Goal: Task Accomplishment & Management: Manage account settings

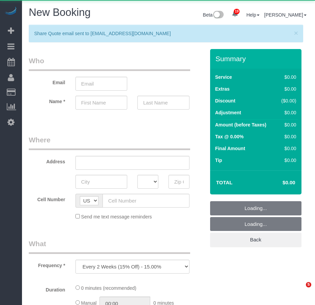
select select "number:89"
select select "number:90"
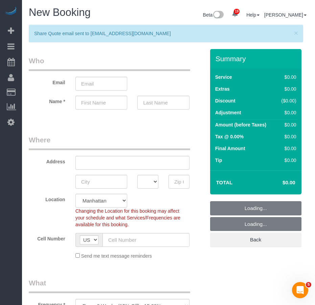
select select "object:7901"
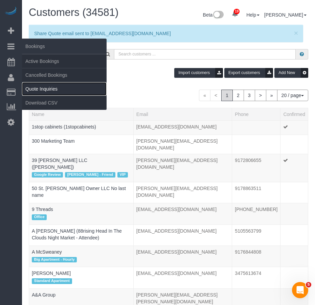
click at [45, 87] on link "Quote Inquiries" at bounding box center [64, 89] width 85 height 14
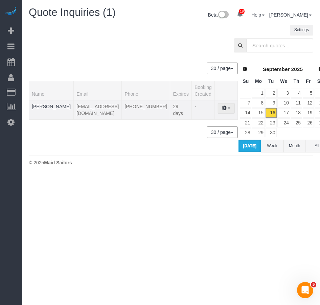
click at [218, 110] on button "button" at bounding box center [226, 108] width 17 height 10
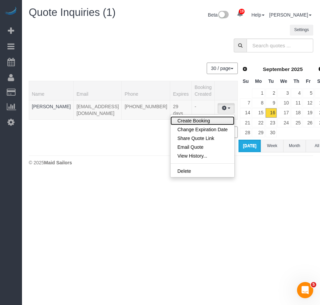
click at [185, 120] on link "Create Booking" at bounding box center [202, 120] width 64 height 9
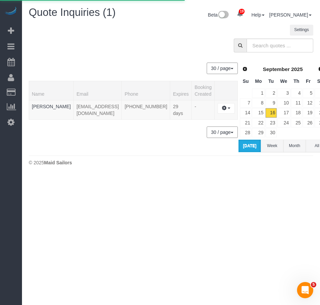
select select "NY"
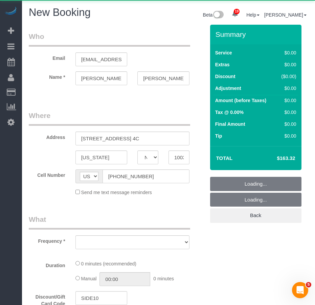
select select "number:61"
select select "number:77"
select select "number:13"
select select "number:5"
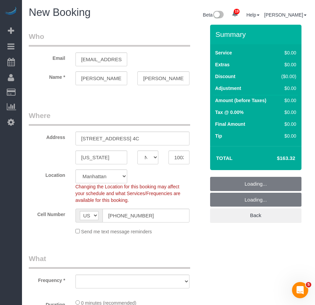
select select "object:8976"
select select "spot62"
select select "object:8985"
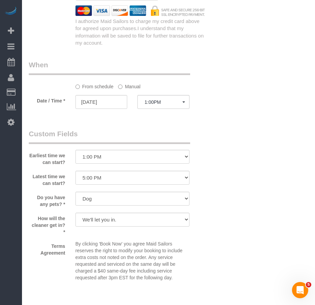
select select "spot118"
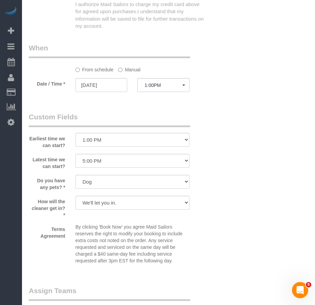
select select "object:9539"
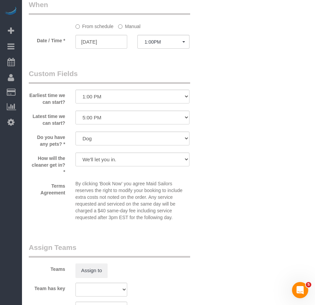
scroll to position [603, 0]
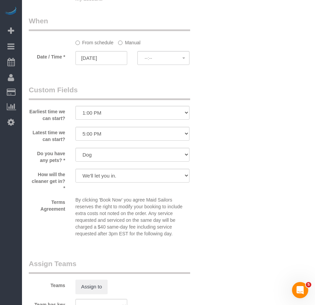
select select "spot174"
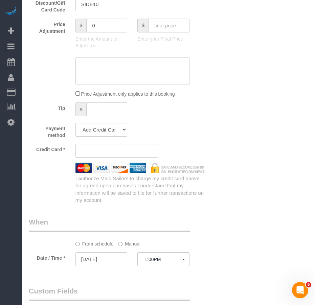
scroll to position [400, 0]
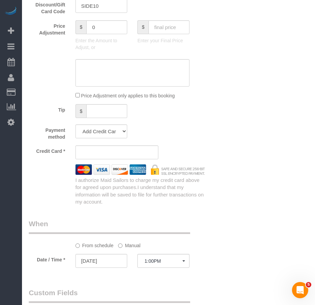
click at [218, 142] on div "Who Email hsha124@gmail.com Name * Heena Sharma Where Address 445 West 153rd St…" at bounding box center [168, 139] width 279 height 1029
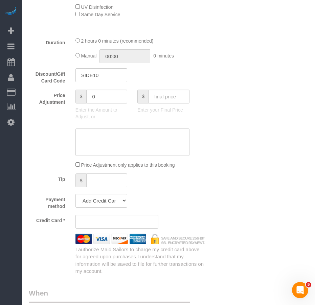
scroll to position [332, 0]
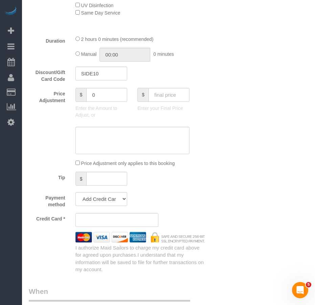
click at [247, 259] on div "Who Email hsha124@gmail.com Name * Heena Sharma Where Address 445 West 153rd St…" at bounding box center [168, 207] width 279 height 1029
drag, startPoint x: 143, startPoint y: 284, endPoint x: 144, endPoint y: 271, distance: 12.9
click at [144, 281] on div "Who Email hsha124@gmail.com Name * Heena Sharma Where Address 445 West 153rd St…" at bounding box center [117, 207] width 186 height 1029
drag, startPoint x: 248, startPoint y: 261, endPoint x: 230, endPoint y: 255, distance: 18.8
click at [246, 261] on div "Who Email hsha124@gmail.com Name * Heena Sharma Where Address 445 West 153rd St…" at bounding box center [168, 207] width 279 height 1029
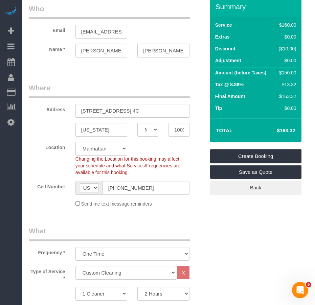
scroll to position [0, 0]
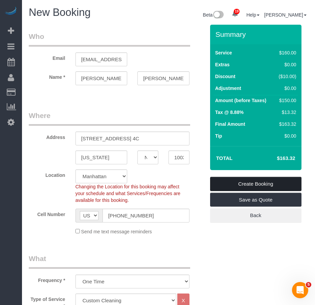
click at [258, 183] on link "Create Booking" at bounding box center [255, 184] width 91 height 14
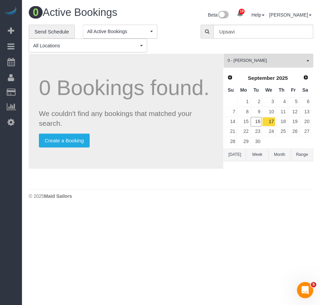
click at [163, 241] on body "19 Beta Your Notifications You have 0 alerts × You have 4 to charge for 09/15/2…" at bounding box center [160, 152] width 320 height 305
drag, startPoint x: 125, startPoint y: 221, endPoint x: 127, endPoint y: 212, distance: 8.4
click at [126, 219] on body "19 Beta Your Notifications You have 0 alerts × You have 4 to charge for 09/15/2…" at bounding box center [160, 152] width 320 height 305
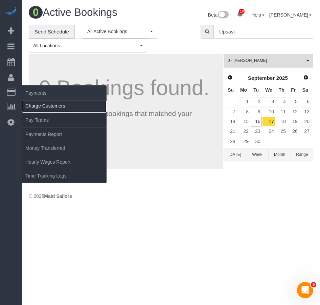
click at [36, 106] on link "Charge Customers" at bounding box center [64, 106] width 85 height 14
select select
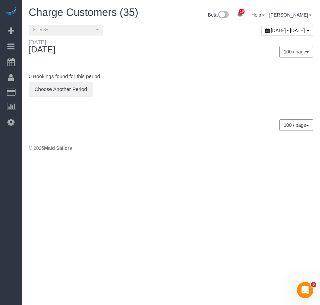
click at [271, 29] on span "September 16, 2025 - September 16, 2025" at bounding box center [288, 30] width 34 height 5
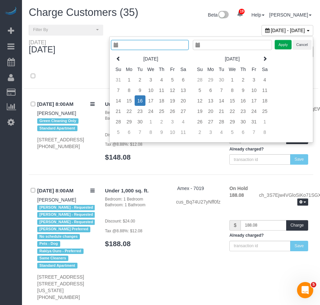
type input "**********"
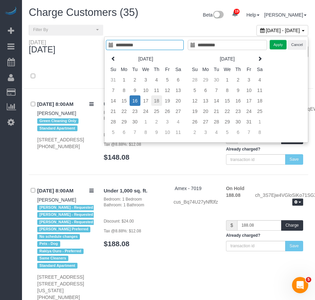
type input "**********"
click at [157, 101] on td "18" at bounding box center [156, 100] width 11 height 10
type input "**********"
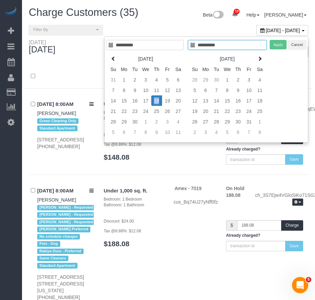
click at [157, 101] on td "18" at bounding box center [156, 100] width 11 height 10
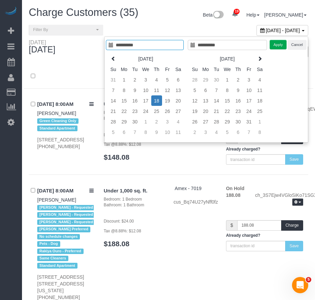
type input "**********"
click at [279, 47] on button "Apply" at bounding box center [278, 45] width 17 height 10
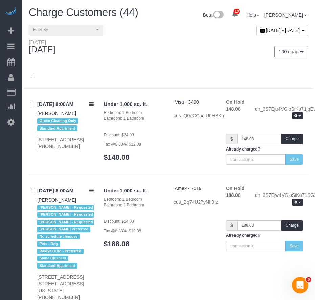
click at [134, 81] on div at bounding box center [169, 80] width 290 height 18
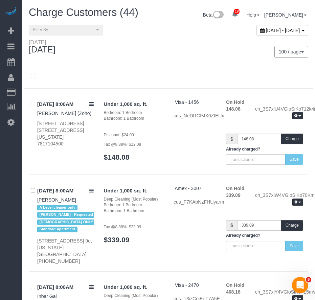
scroll to position [3112, 0]
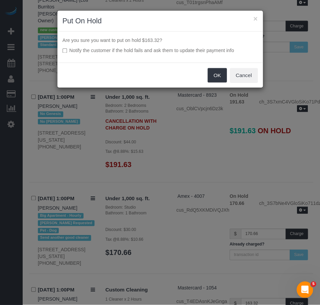
scroll to position [3106, 0]
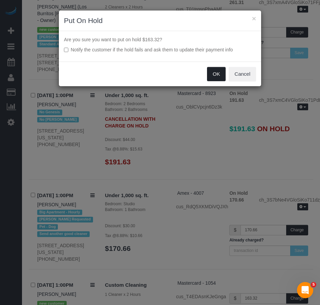
click at [213, 76] on button "OK" at bounding box center [216, 74] width 19 height 14
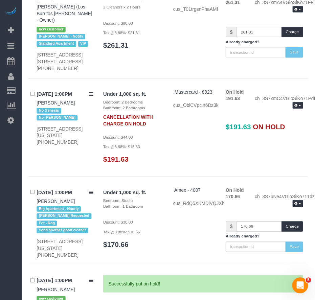
scroll to position [3112, 0]
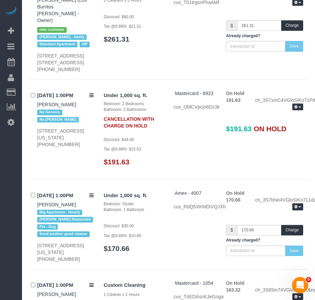
click at [13, 287] on div "19 Beta Your Notifications You have 0 alerts × You have 4 to charge for 09/15/2…" at bounding box center [11, 150] width 22 height 300
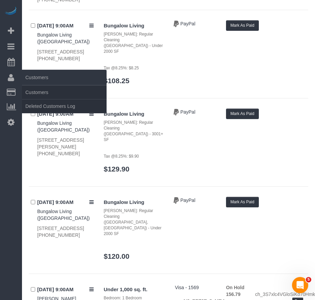
scroll to position [406, 0]
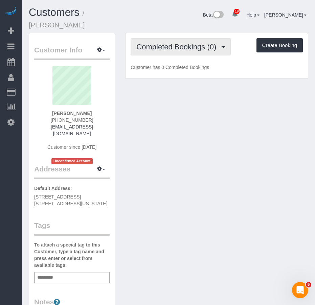
click at [159, 43] on span "Completed Bookings (0)" at bounding box center [177, 47] width 83 height 8
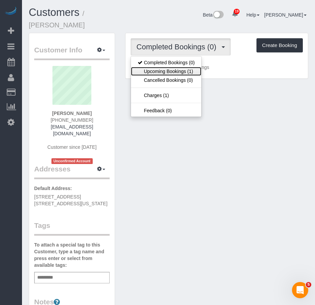
click at [154, 67] on link "Upcoming Bookings (1)" at bounding box center [166, 71] width 70 height 9
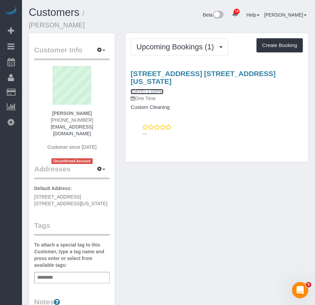
click at [156, 89] on link "[DATE] 1:00PM" at bounding box center [147, 91] width 32 height 5
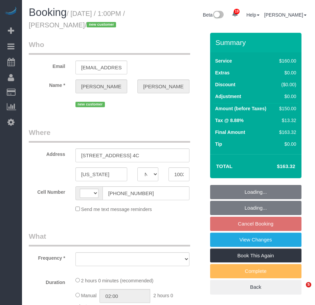
select select "NY"
select select "string:US"
select select "object:790"
select select "string:stripe-pm_1S85kn4VGloSiKo7BJVarrpP"
select select "spot6"
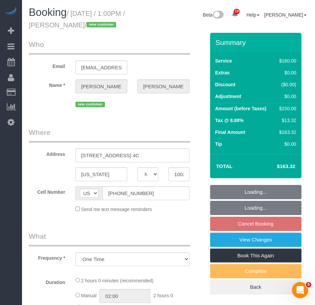
select select "number:61"
select select "number:77"
select select "number:13"
select select "number:5"
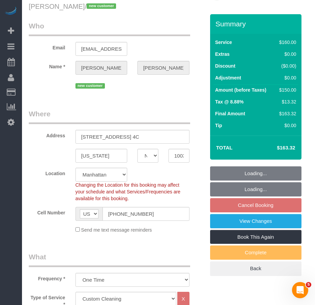
select select "object:1491"
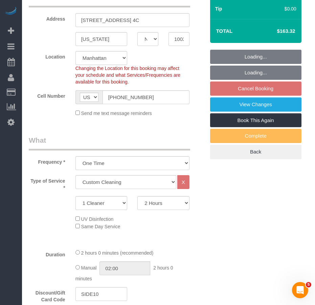
select select "spot62"
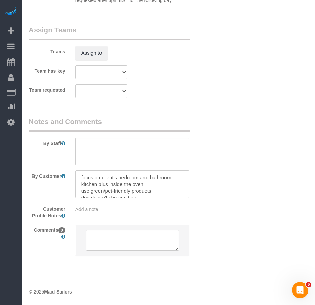
scroll to position [812, 0]
click at [94, 140] on textarea at bounding box center [132, 152] width 114 height 28
type textarea "c"
type textarea "focus cleaning on the following: 1. bedroom 2. bathroom 3. inside oven and kitc…"
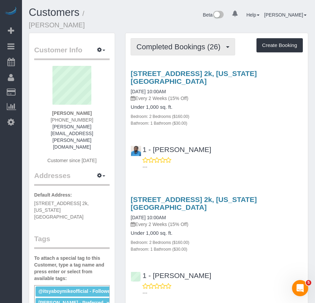
click at [169, 43] on span "Completed Bookings (26)" at bounding box center [179, 47] width 87 height 8
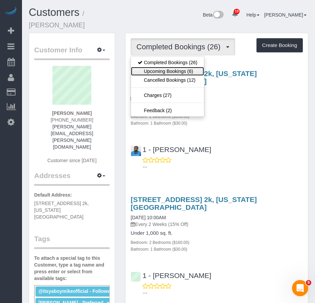
click at [157, 67] on link "Upcoming Bookings (6)" at bounding box center [167, 71] width 73 height 9
